Goal: Task Accomplishment & Management: Use online tool/utility

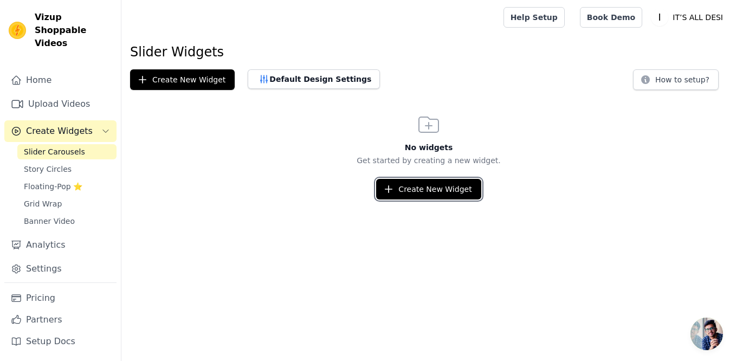
click at [409, 186] on button "Create New Widget" at bounding box center [428, 189] width 105 height 21
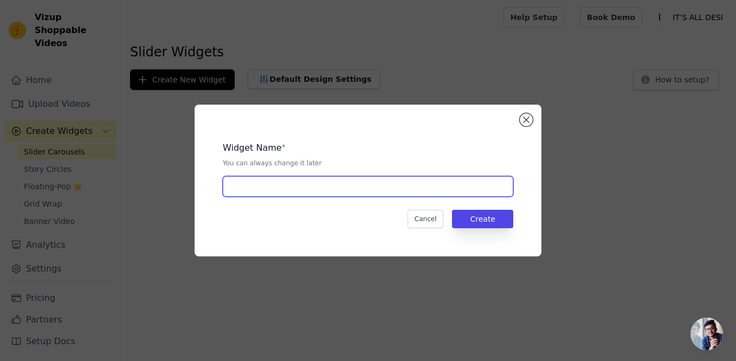
click at [379, 186] on input "text" at bounding box center [368, 186] width 291 height 21
type input "Mustard Oil and Stamp Card"
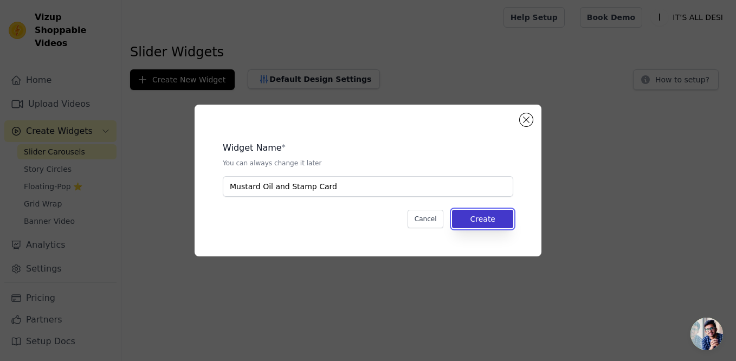
click at [509, 216] on button "Create" at bounding box center [482, 219] width 61 height 18
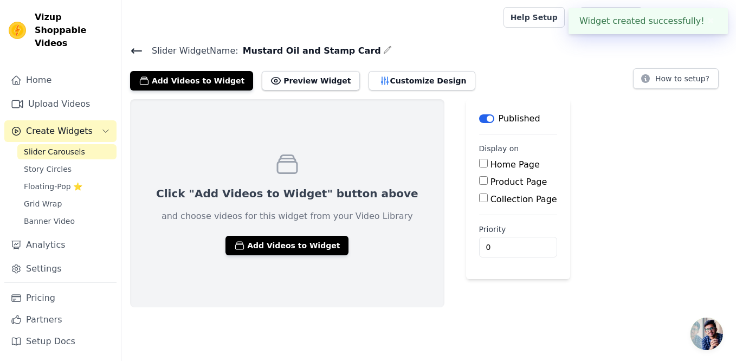
click at [292, 227] on div "Click "Add Videos to Widget" button above and choose videos for this widget fro…" at bounding box center [287, 203] width 314 height 208
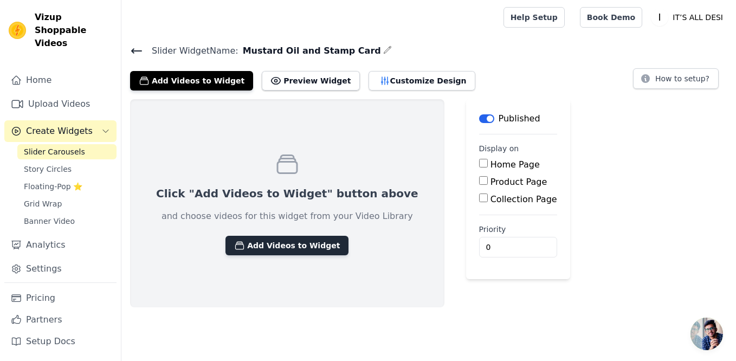
click at [270, 240] on button "Add Videos to Widget" at bounding box center [287, 246] width 123 height 20
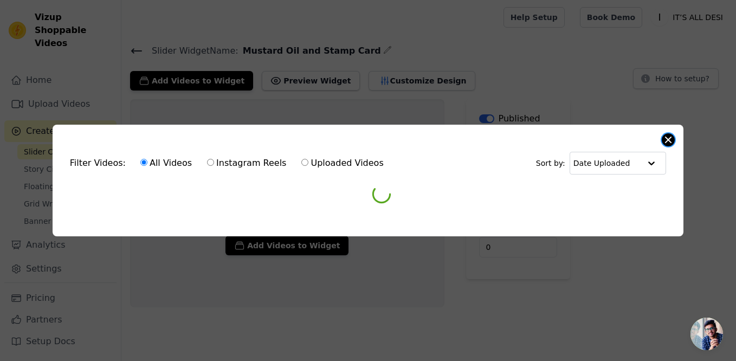
click at [670, 138] on button "Close modal" at bounding box center [668, 139] width 13 height 13
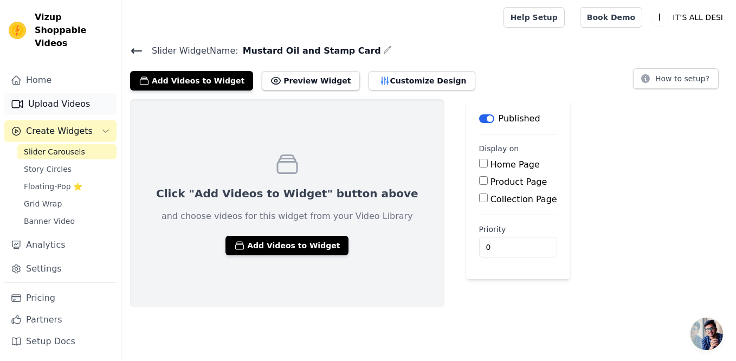
click at [49, 93] on link "Upload Videos" at bounding box center [60, 104] width 112 height 22
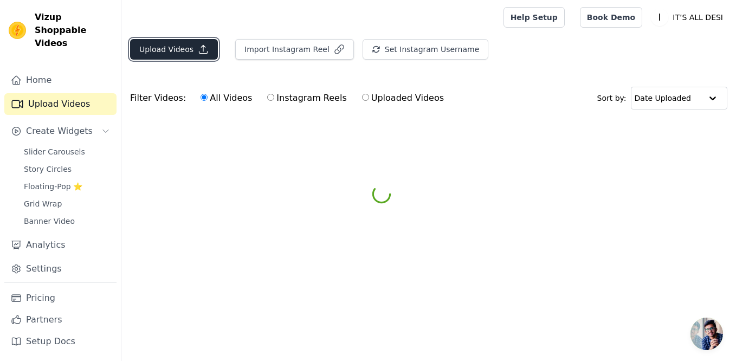
click at [158, 47] on button "Upload Videos" at bounding box center [174, 49] width 88 height 21
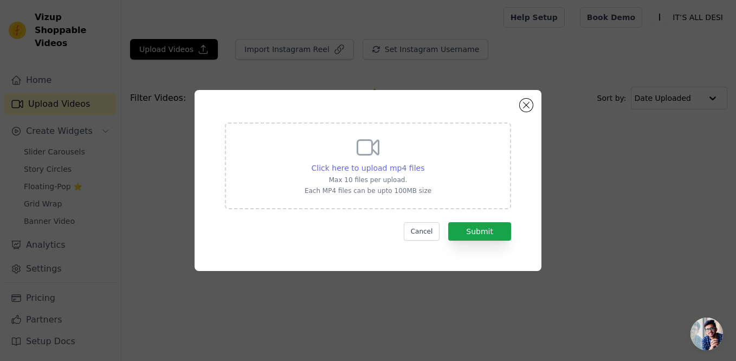
click at [351, 164] on span "Click here to upload mp4 files" at bounding box center [368, 168] width 113 height 9
click at [424, 163] on input "Click here to upload mp4 files Max 10 files per upload. Each MP4 files can be u…" at bounding box center [424, 162] width 1 height 1
type input "C:\fakepath\GET FREE MUSTARD OIL BOTTLE.mp4"
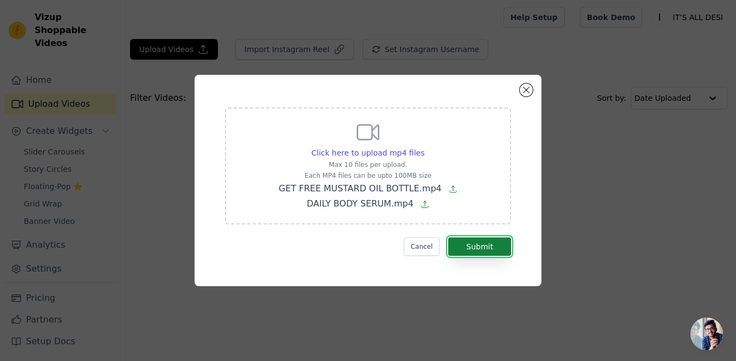
click at [489, 250] on button "Submit" at bounding box center [479, 246] width 63 height 18
click at [486, 250] on button "Submit" at bounding box center [479, 246] width 63 height 18
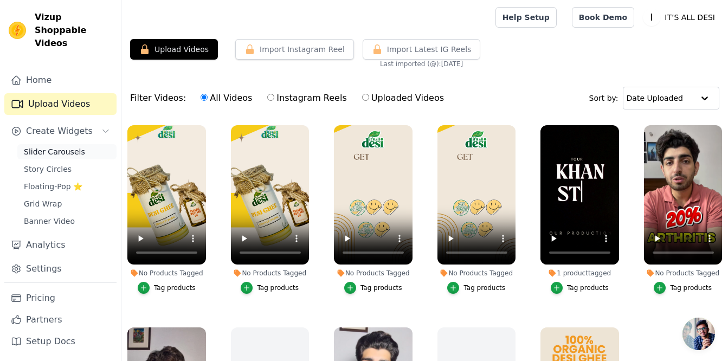
click at [60, 146] on span "Slider Carousels" at bounding box center [54, 151] width 61 height 11
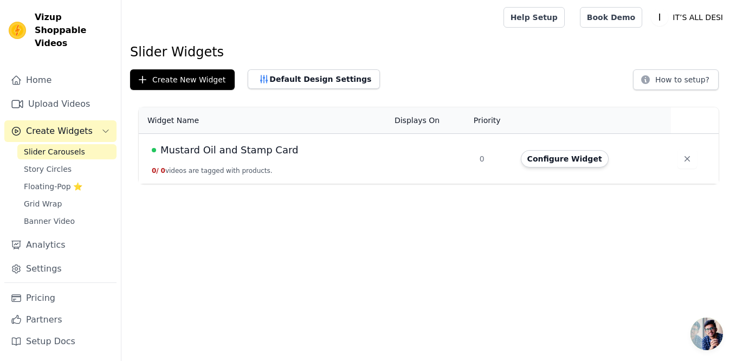
click at [380, 153] on div "Mustard Oil and Stamp Card" at bounding box center [267, 150] width 230 height 15
click at [542, 165] on button "Configure Widget" at bounding box center [565, 158] width 88 height 17
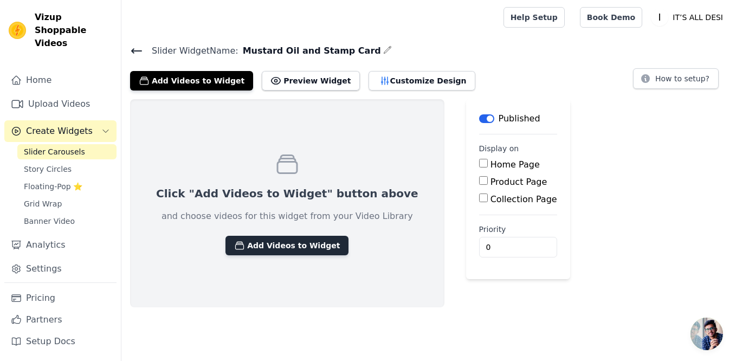
click at [295, 239] on button "Add Videos to Widget" at bounding box center [287, 246] width 123 height 20
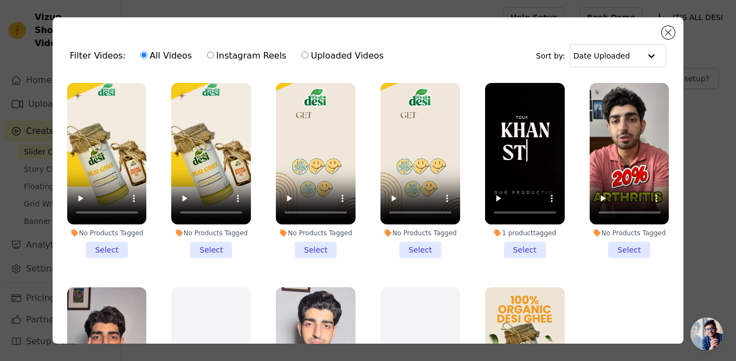
click at [108, 243] on li "No Products Tagged Select" at bounding box center [107, 170] width 80 height 175
click at [0, 0] on input "No Products Tagged Select" at bounding box center [0, 0] width 0 height 0
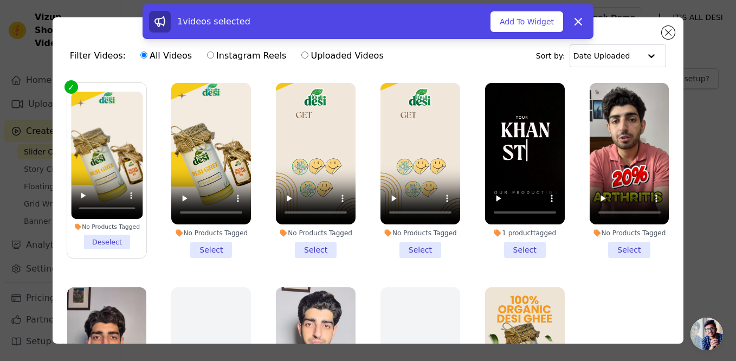
click at [310, 246] on li "No Products Tagged Select" at bounding box center [316, 170] width 80 height 175
click at [0, 0] on input "No Products Tagged Select" at bounding box center [0, 0] width 0 height 0
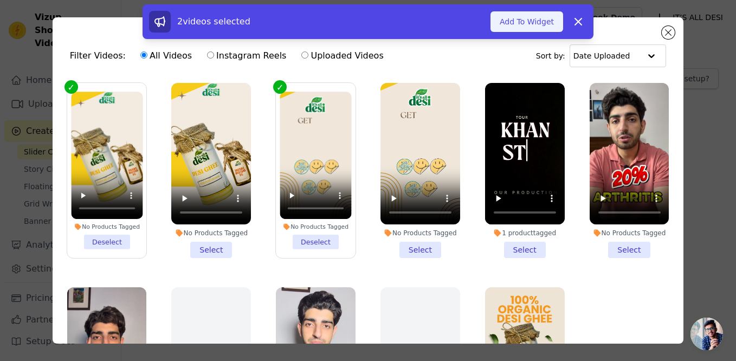
click at [536, 23] on button "Add To Widget" at bounding box center [527, 21] width 73 height 21
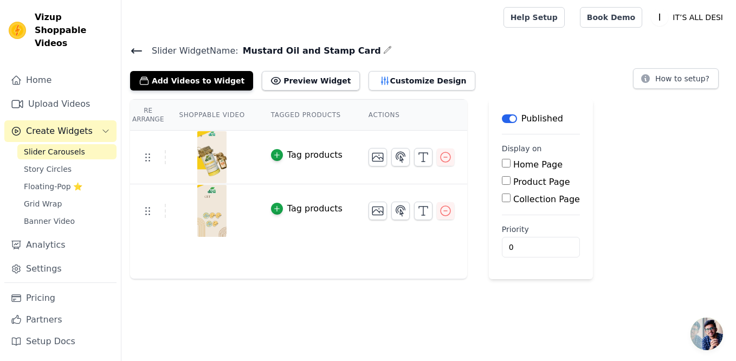
click at [502, 164] on input "Home Page" at bounding box center [506, 163] width 9 height 9
checkbox input "true"
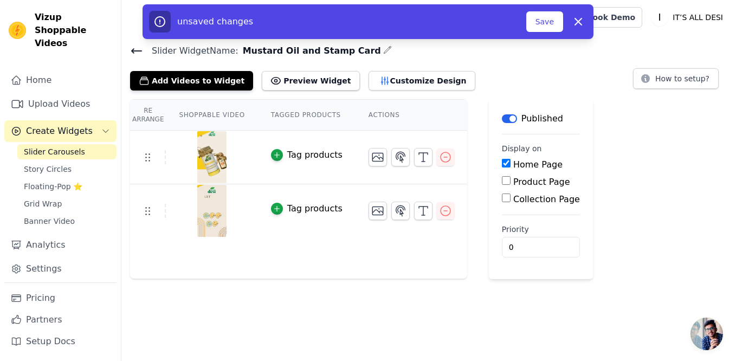
click at [502, 183] on input "Product Page" at bounding box center [506, 180] width 9 height 9
checkbox input "true"
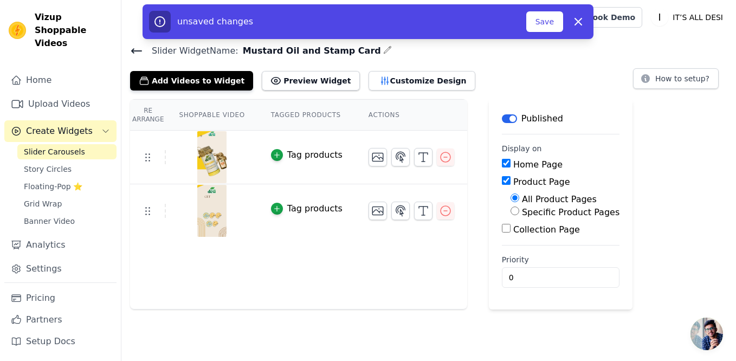
click at [511, 211] on input "Specific Product Pages" at bounding box center [515, 211] width 9 height 9
radio input "true"
click at [514, 236] on button "Select Products" at bounding box center [547, 237] width 73 height 18
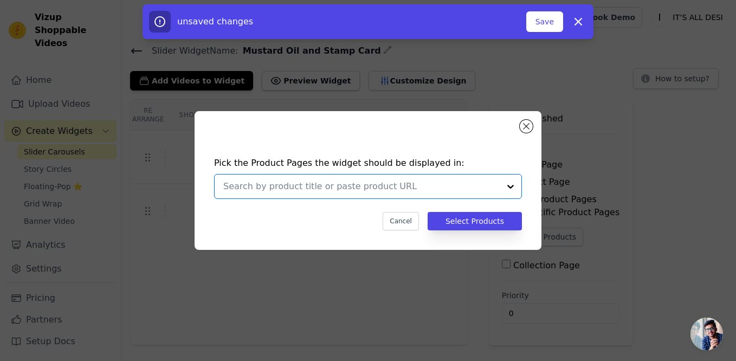
click at [465, 180] on input "text" at bounding box center [361, 186] width 276 height 13
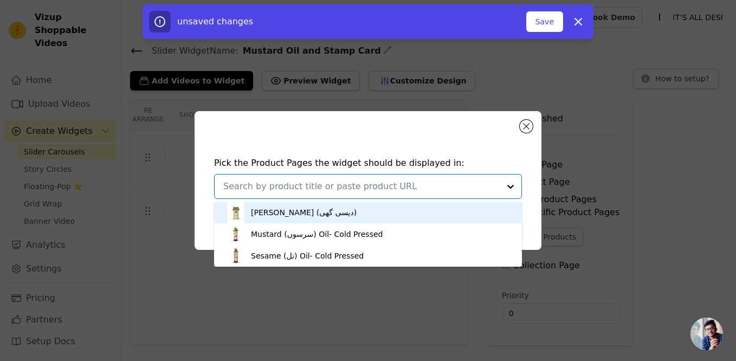
click at [310, 214] on div "[PERSON_NAME] (دیسی گھی)" at bounding box center [304, 212] width 106 height 11
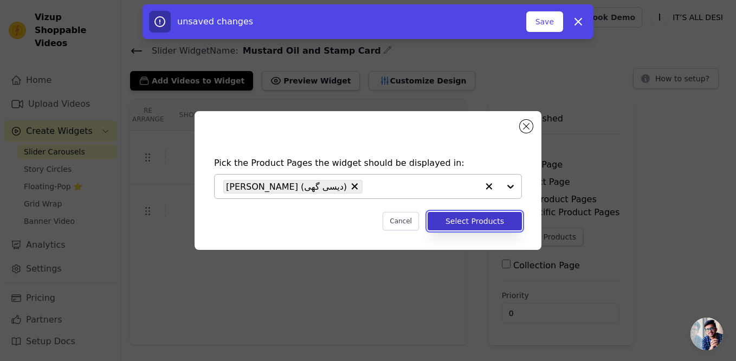
click at [487, 217] on button "Select Products" at bounding box center [475, 221] width 94 height 18
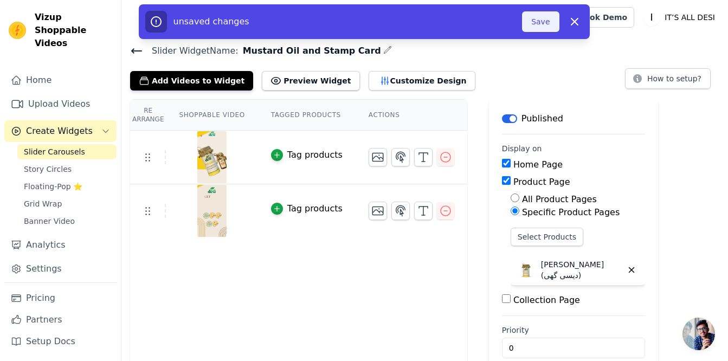
click at [542, 24] on button "Save" at bounding box center [540, 21] width 37 height 21
